Goal: Find specific page/section: Find specific page/section

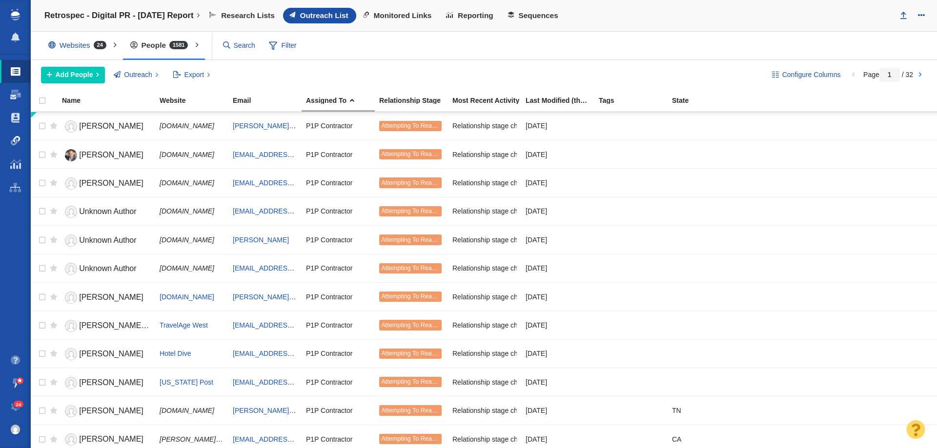
click at [14, 144] on span at bounding box center [16, 141] width 10 height 10
click at [9, 193] on link "Projects Home" at bounding box center [15, 187] width 31 height 23
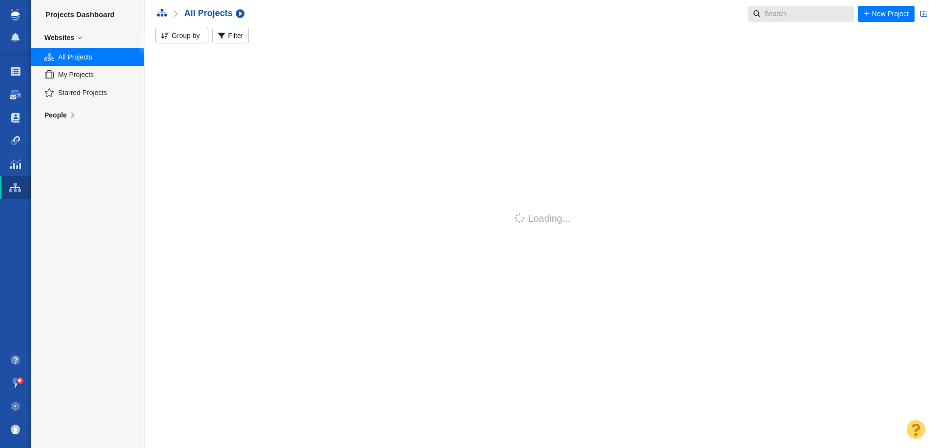
click at [776, 18] on body "Projects Dashboard Websites People Link Monitoring Reports Projects Home Help C…" at bounding box center [468, 224] width 937 height 448
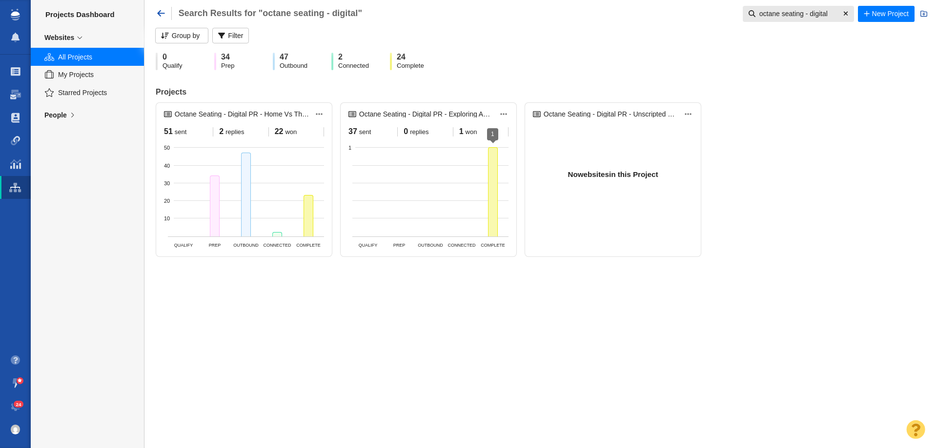
type input "octane seating - digital"
click at [496, 207] on div at bounding box center [493, 191] width 10 height 89
click at [519, 190] on div "Link Accepted (1)" at bounding box center [554, 191] width 102 height 15
click at [544, 207] on p "View Contacts" at bounding box center [554, 210] width 102 height 14
